Goal: Communication & Community: Participate in discussion

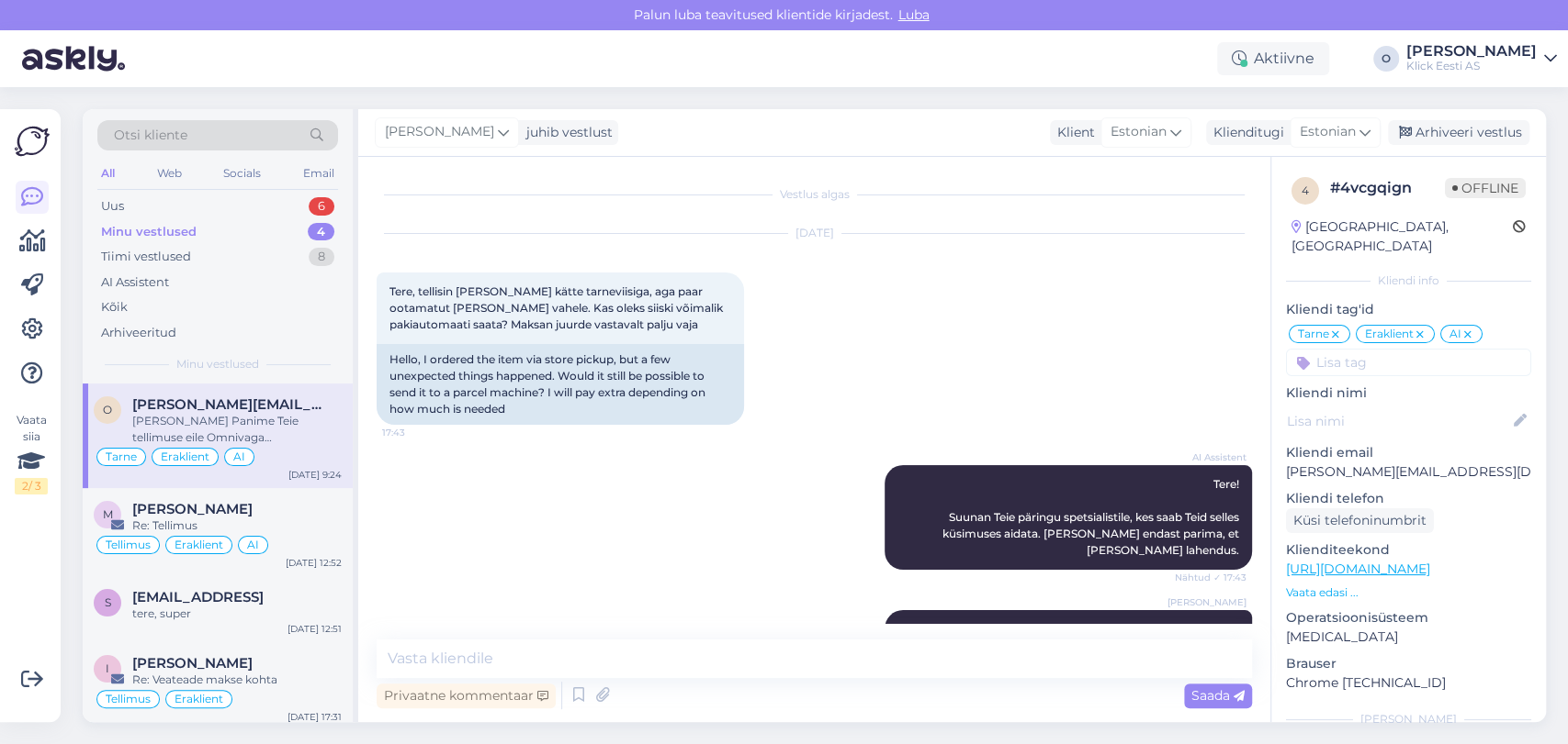
scroll to position [578, 0]
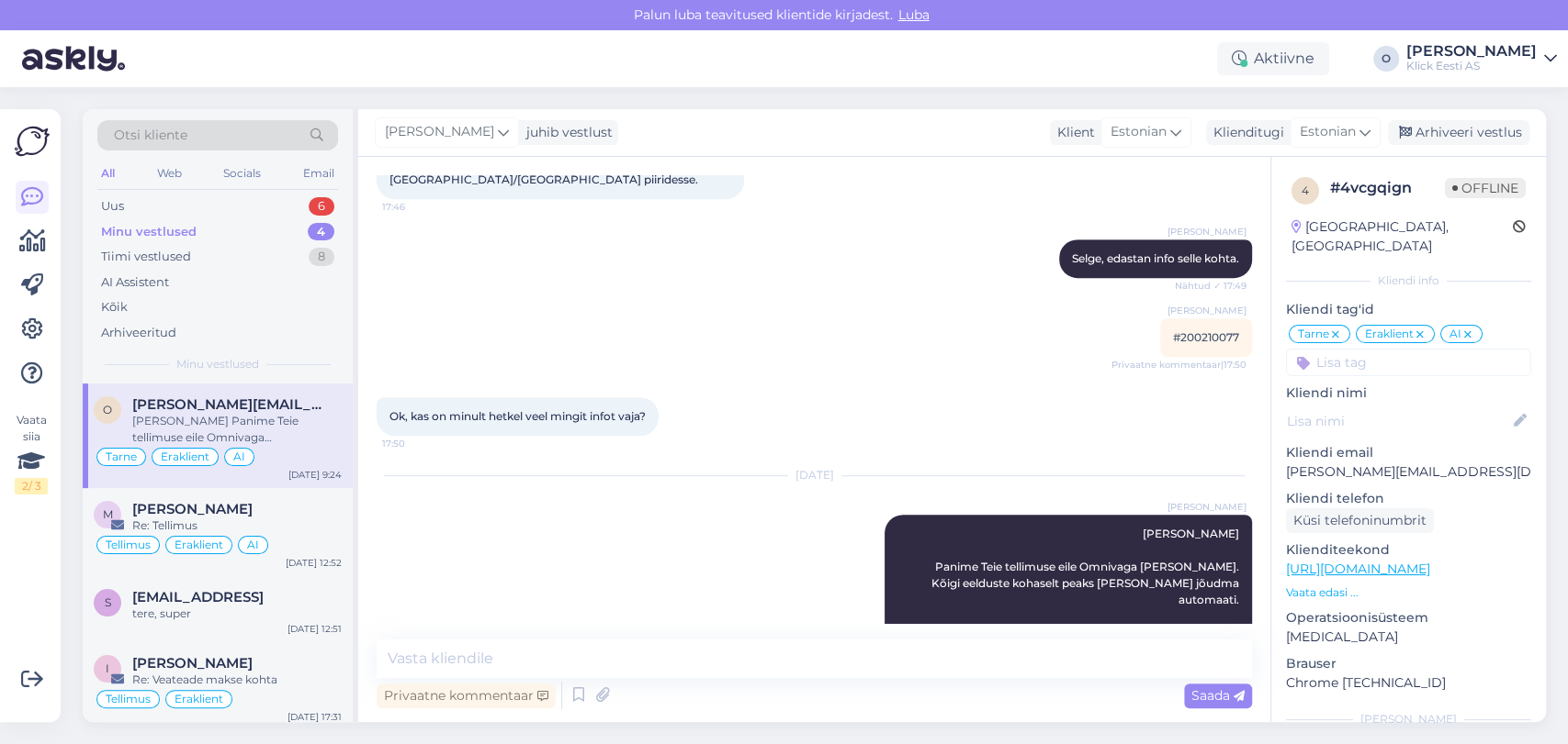
click at [203, 216] on div "Uus 6" at bounding box center [217, 206] width 241 height 26
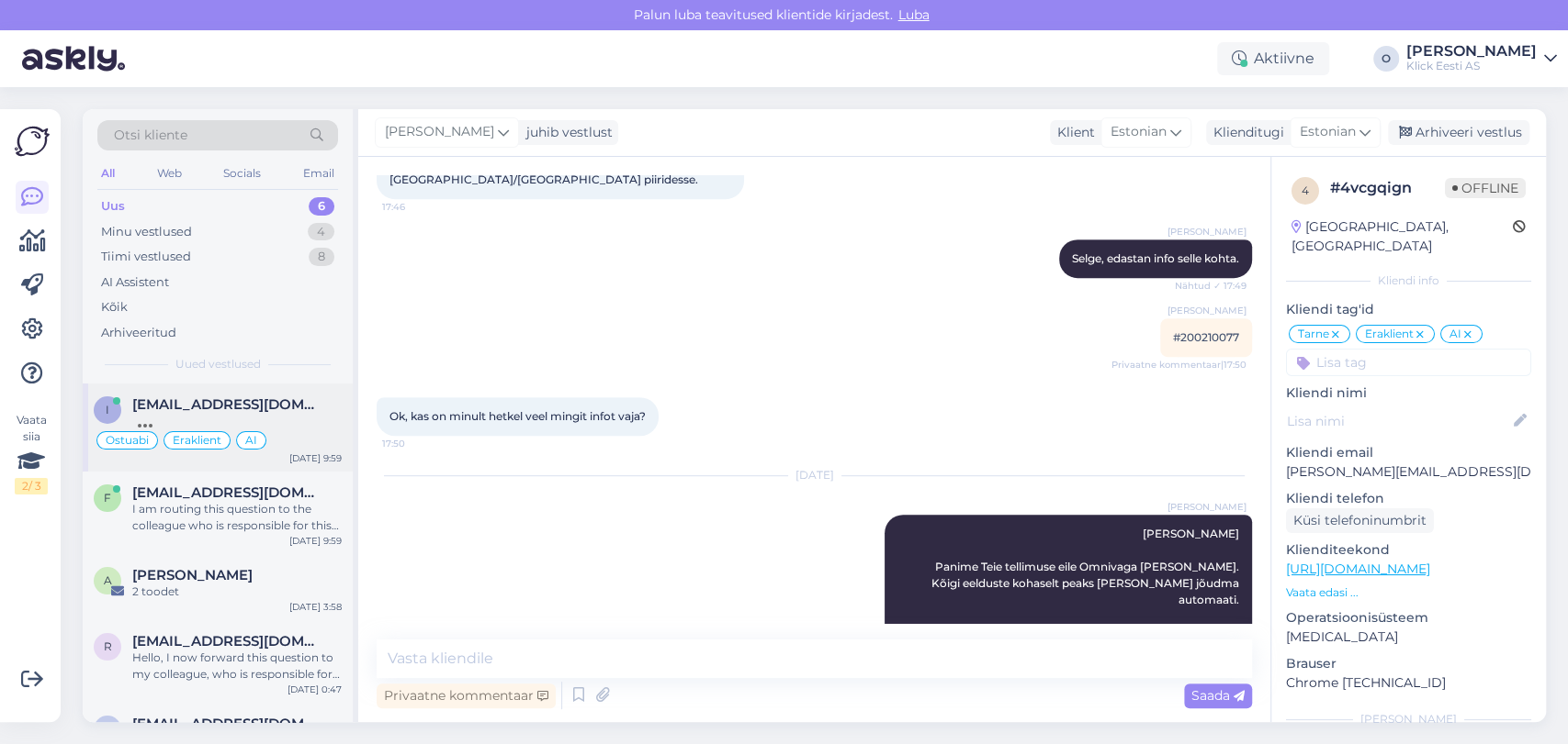
click at [206, 413] on div at bounding box center [237, 421] width 209 height 16
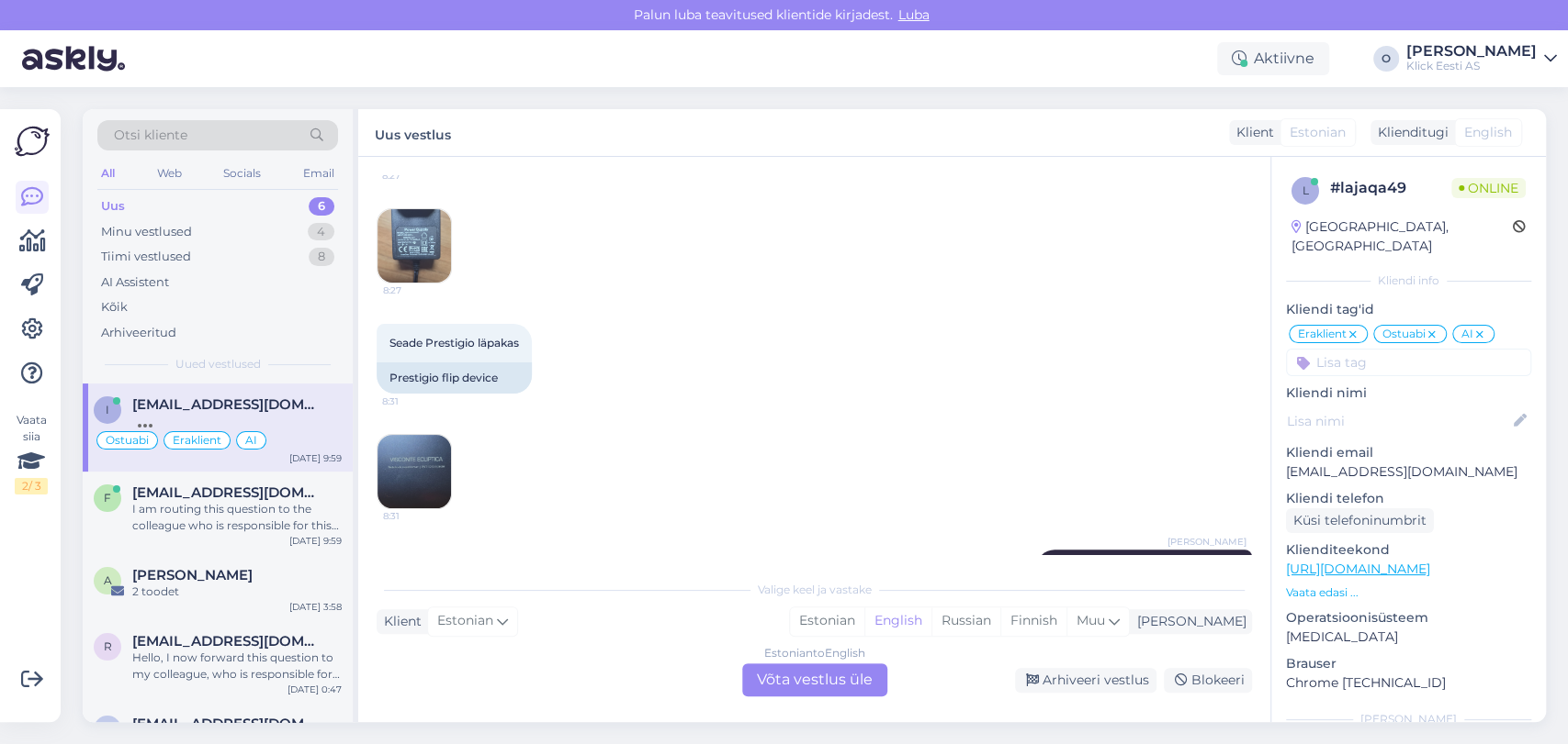
scroll to position [837, 0]
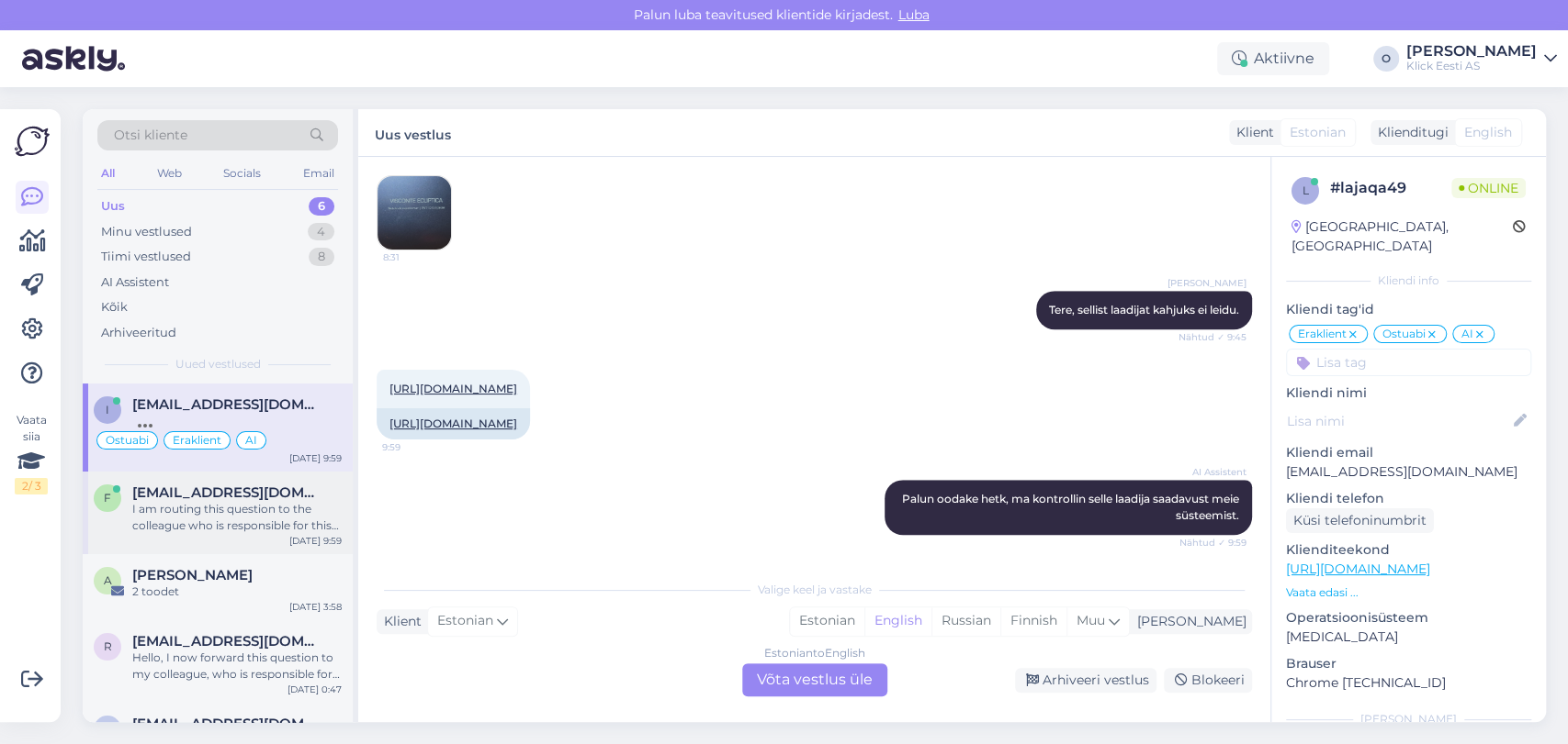
click at [190, 494] on span "[EMAIL_ADDRESS][DOMAIN_NAME]" at bounding box center [228, 492] width 191 height 16
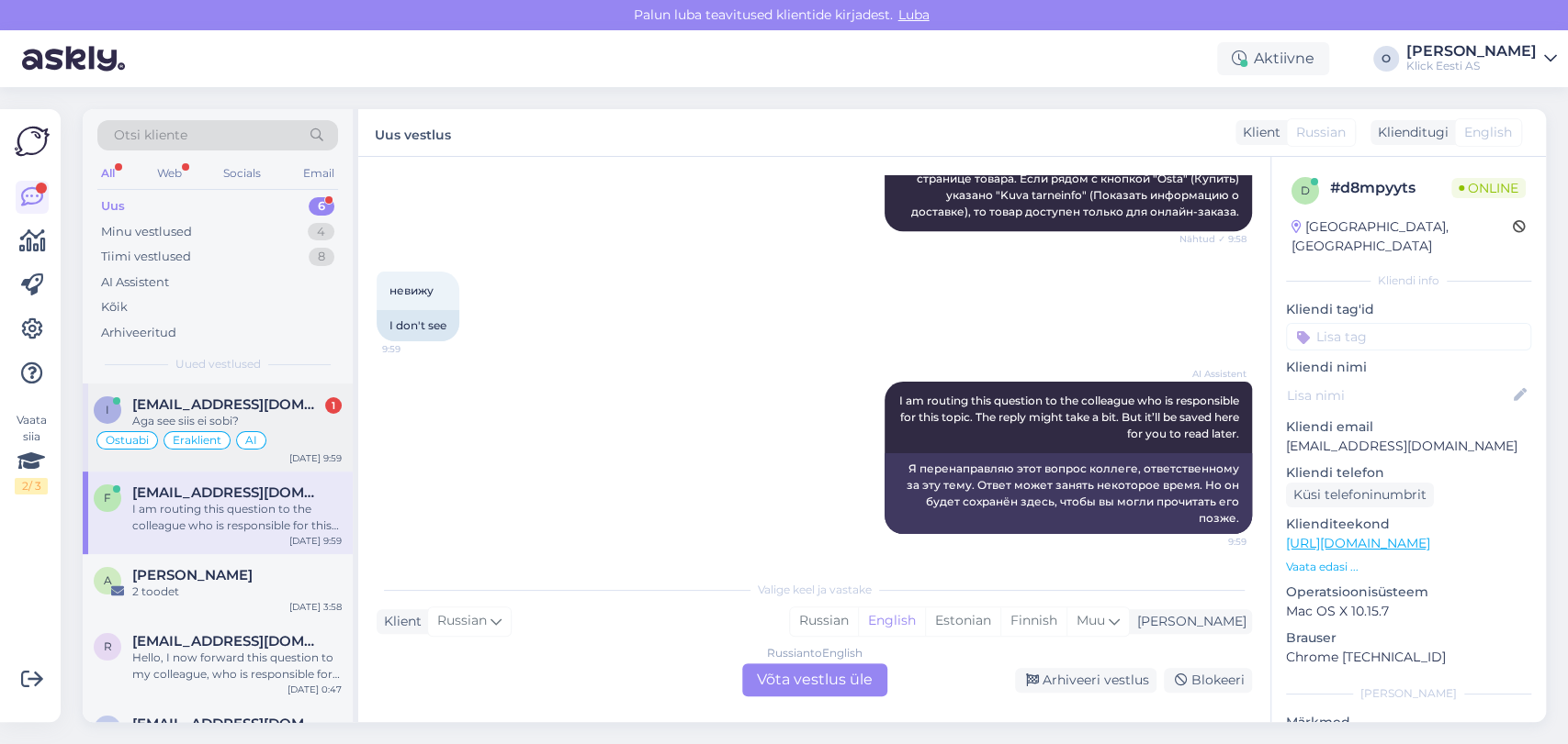
click at [191, 413] on div "Aga see siis ei sobi?" at bounding box center [237, 421] width 209 height 16
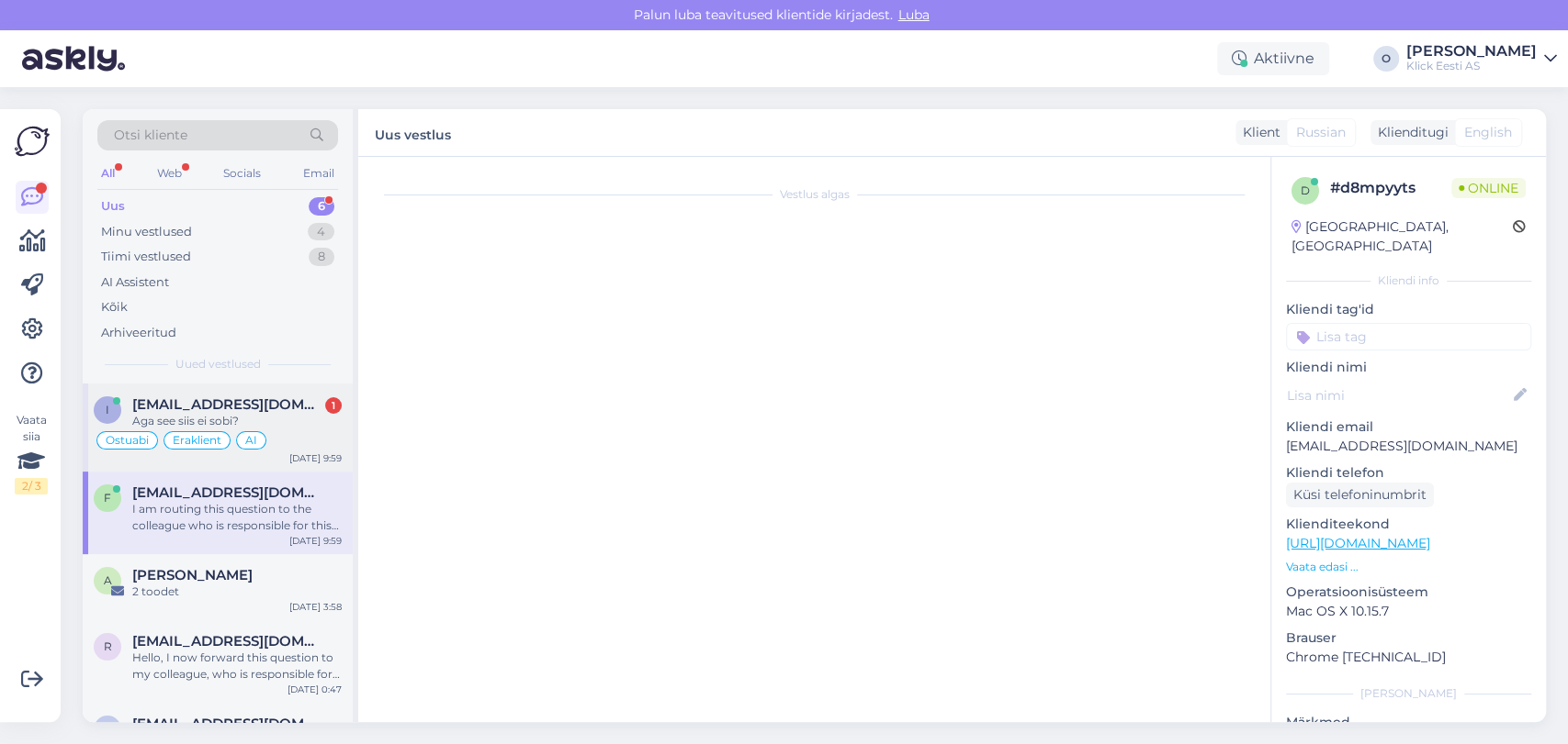
scroll to position [948, 0]
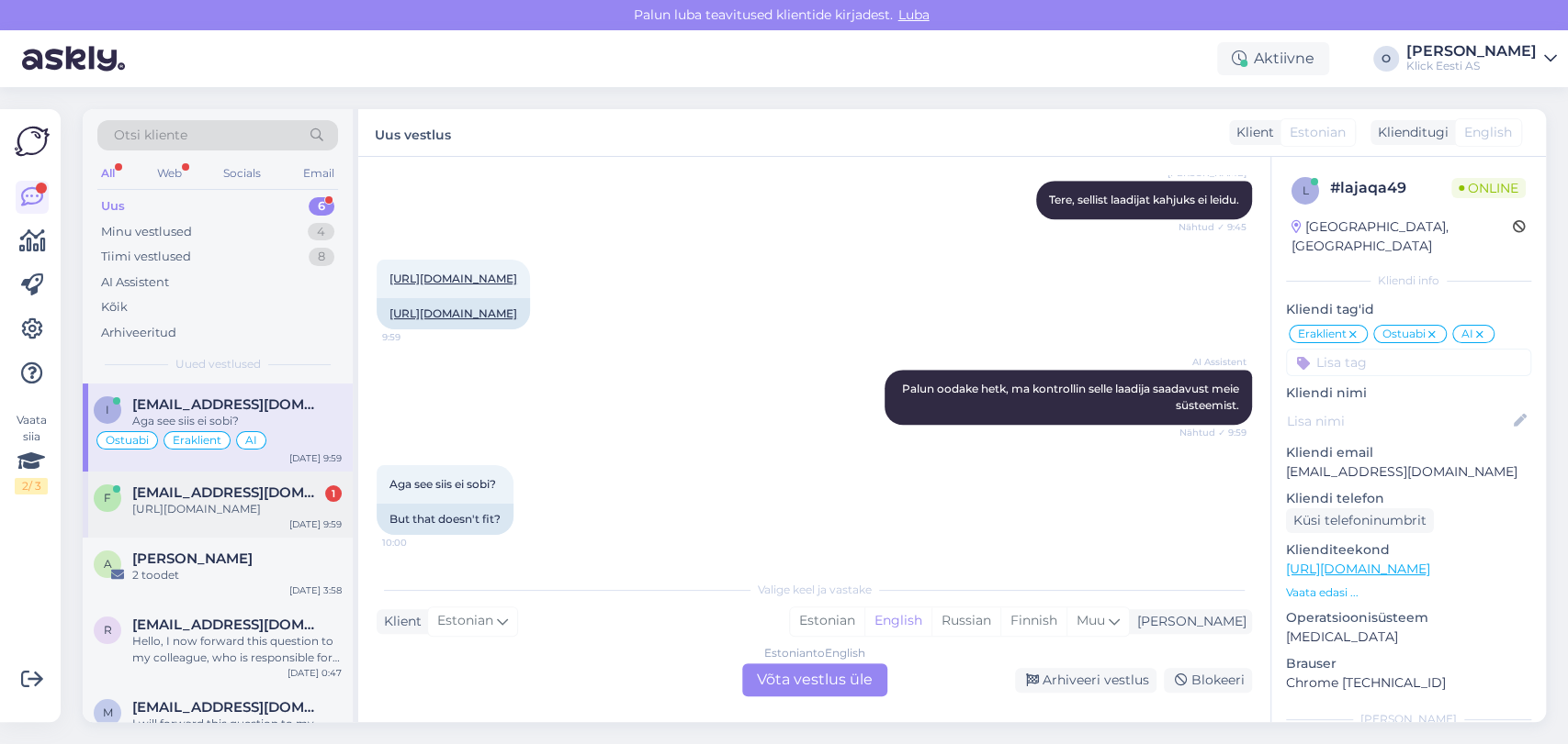
click at [220, 518] on div "[URL][DOMAIN_NAME]" at bounding box center [237, 509] width 209 height 16
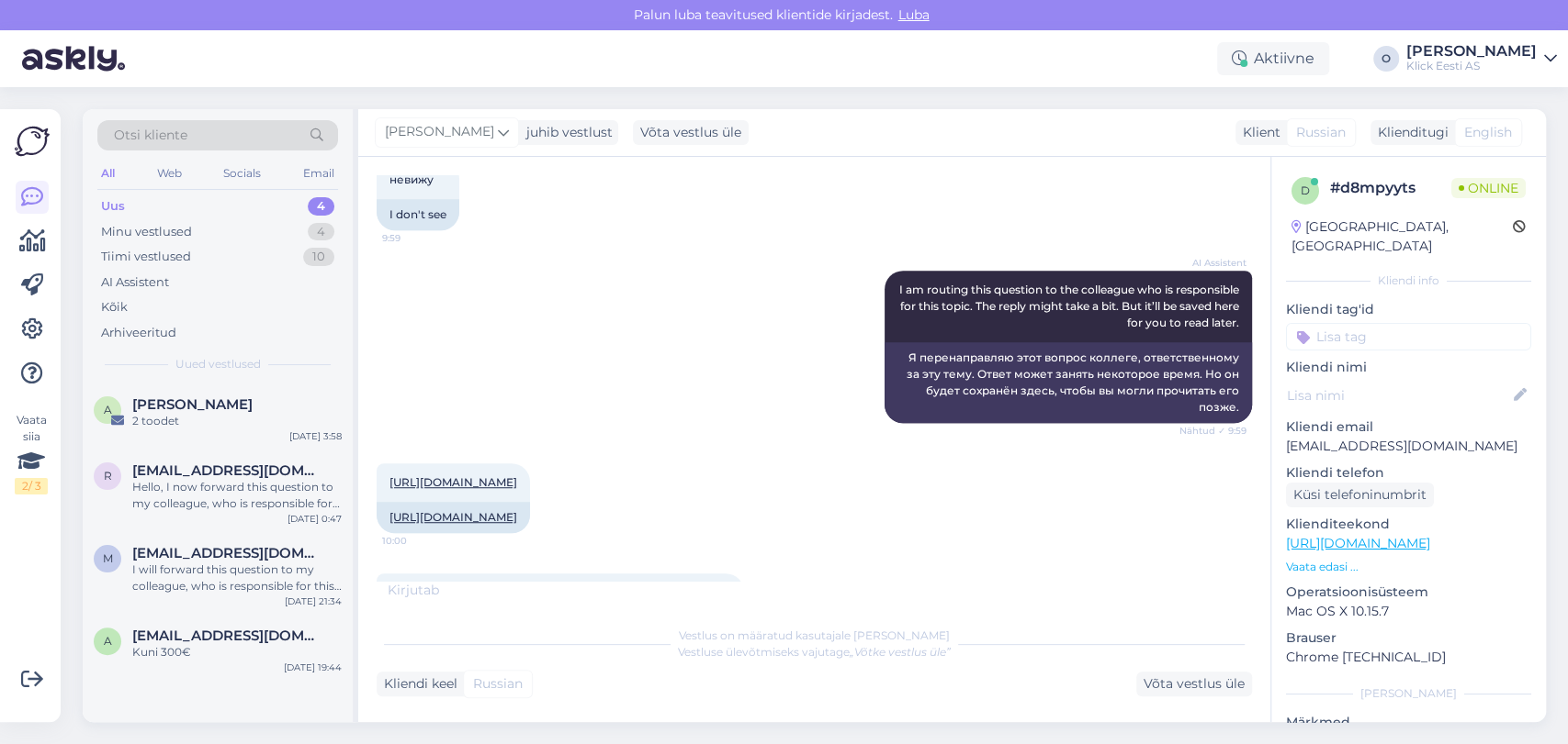
scroll to position [969, 0]
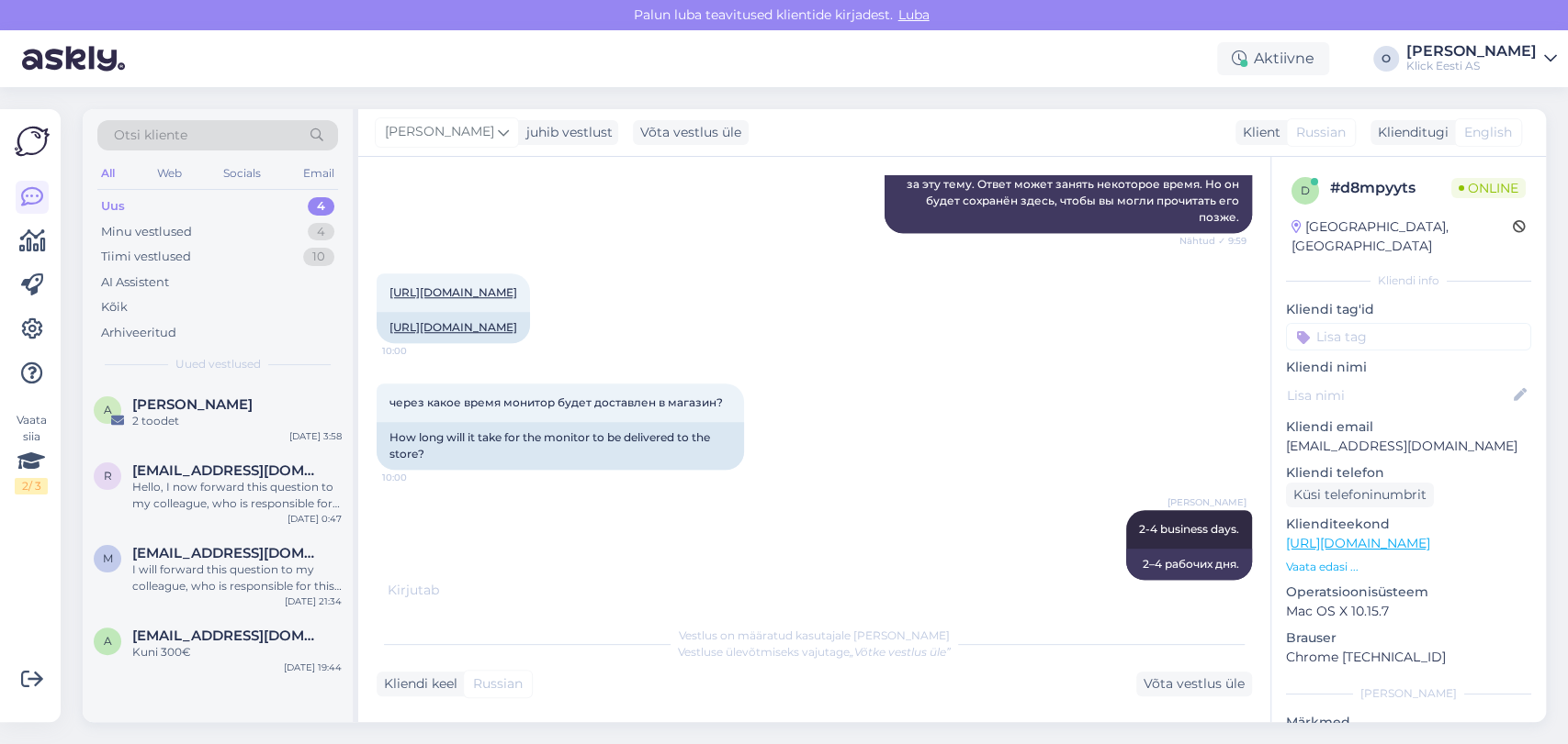
click at [255, 204] on div "Uus 4" at bounding box center [217, 206] width 241 height 26
click at [245, 260] on div "Tiimi vestlused 10" at bounding box center [217, 257] width 241 height 26
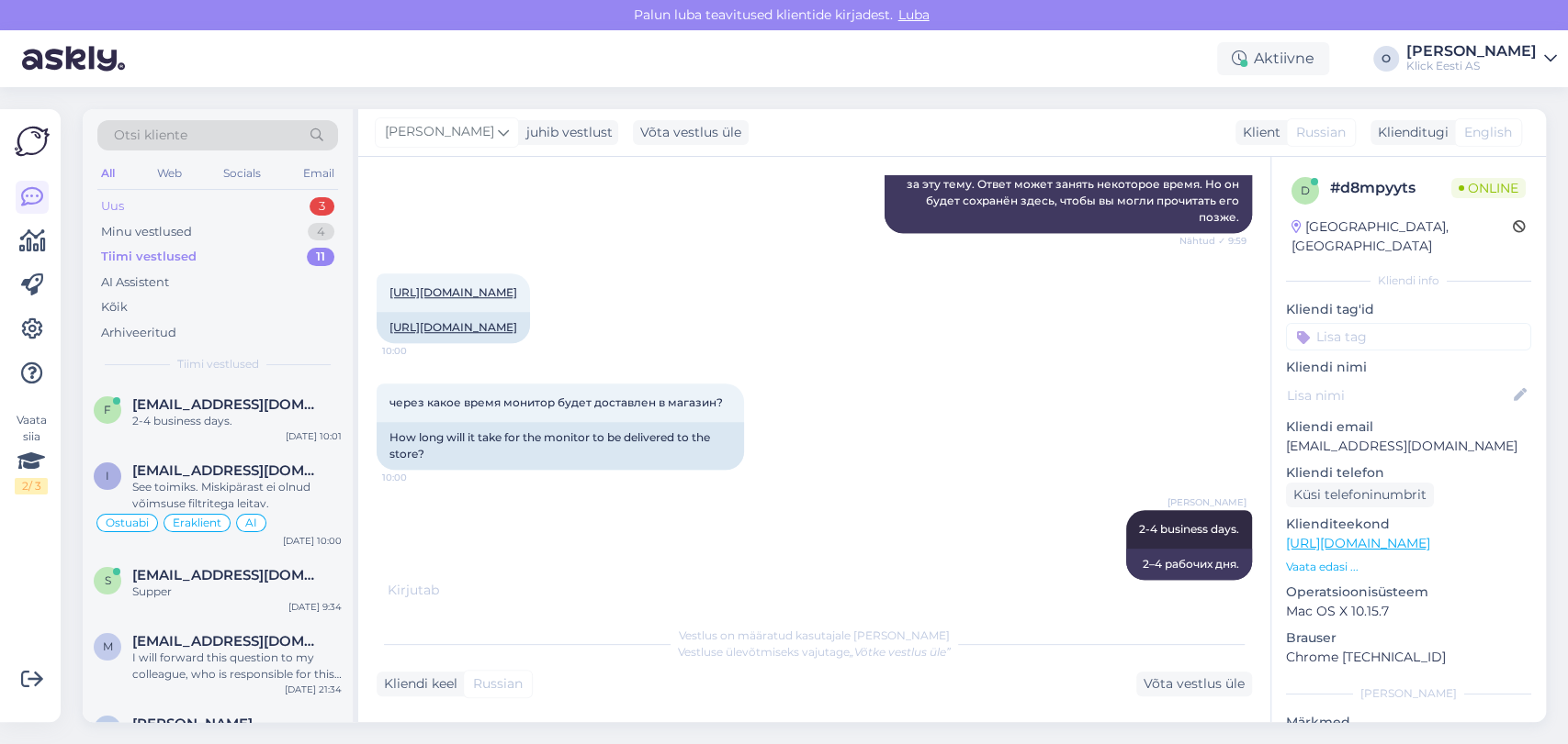
click at [228, 205] on div "Uus 3" at bounding box center [217, 206] width 241 height 26
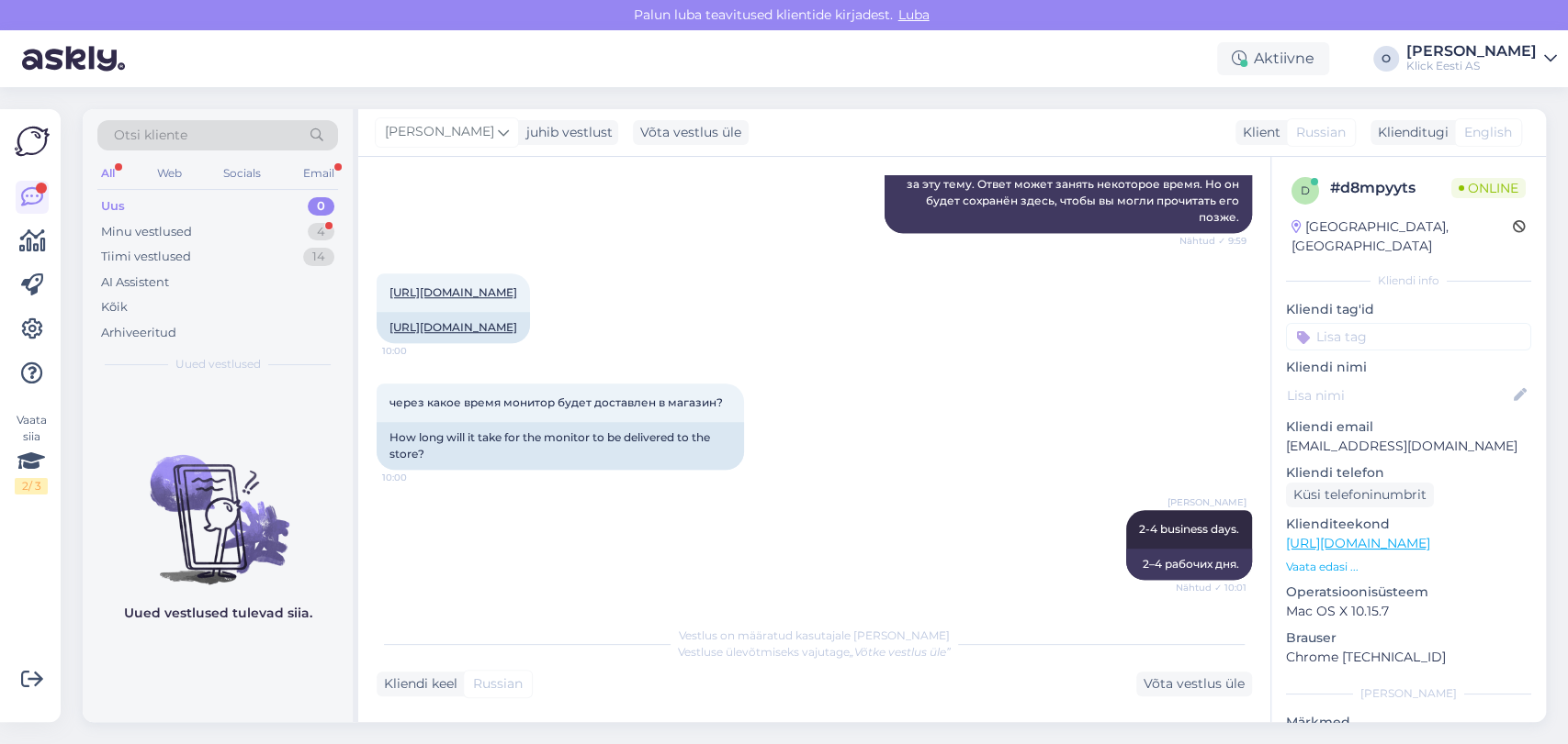
scroll to position [1364, 0]
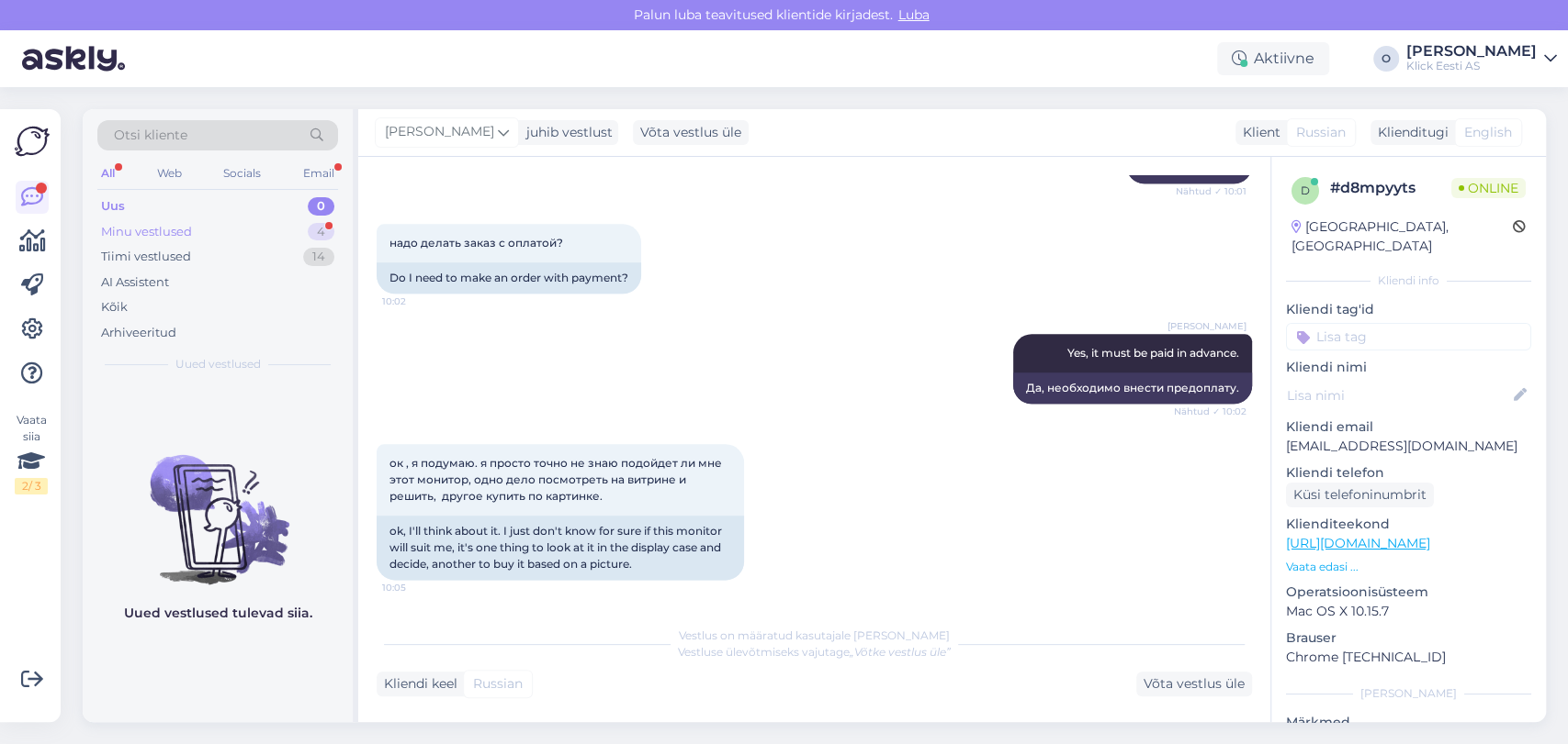
click at [288, 230] on div "Minu vestlused 4" at bounding box center [217, 232] width 241 height 26
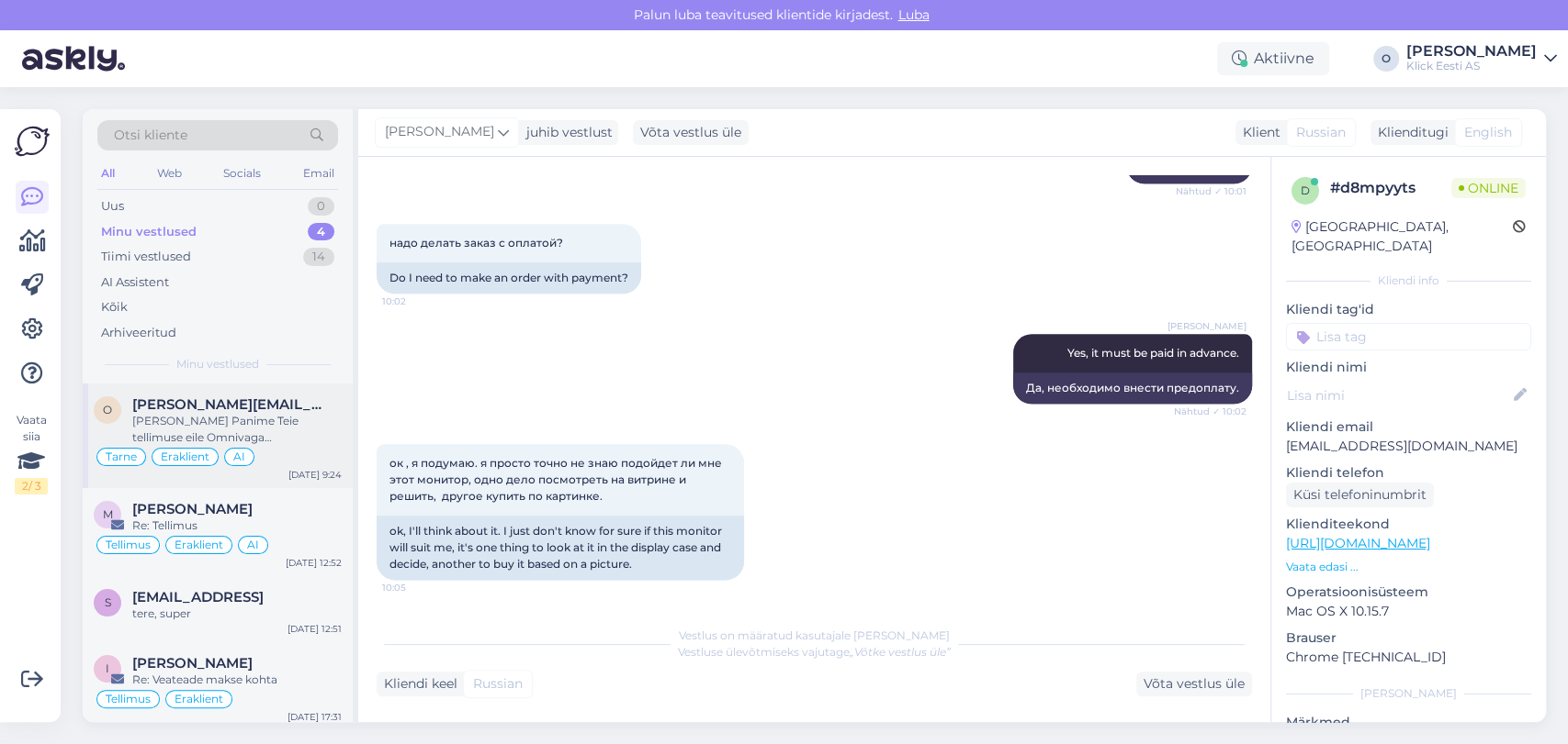
click at [216, 427] on div "[PERSON_NAME] Panime Teie tellimuse eile Omnivaga [PERSON_NAME]. Kõigi eelduste…" at bounding box center [237, 429] width 209 height 33
